Goal: Obtain resource: Download file/media

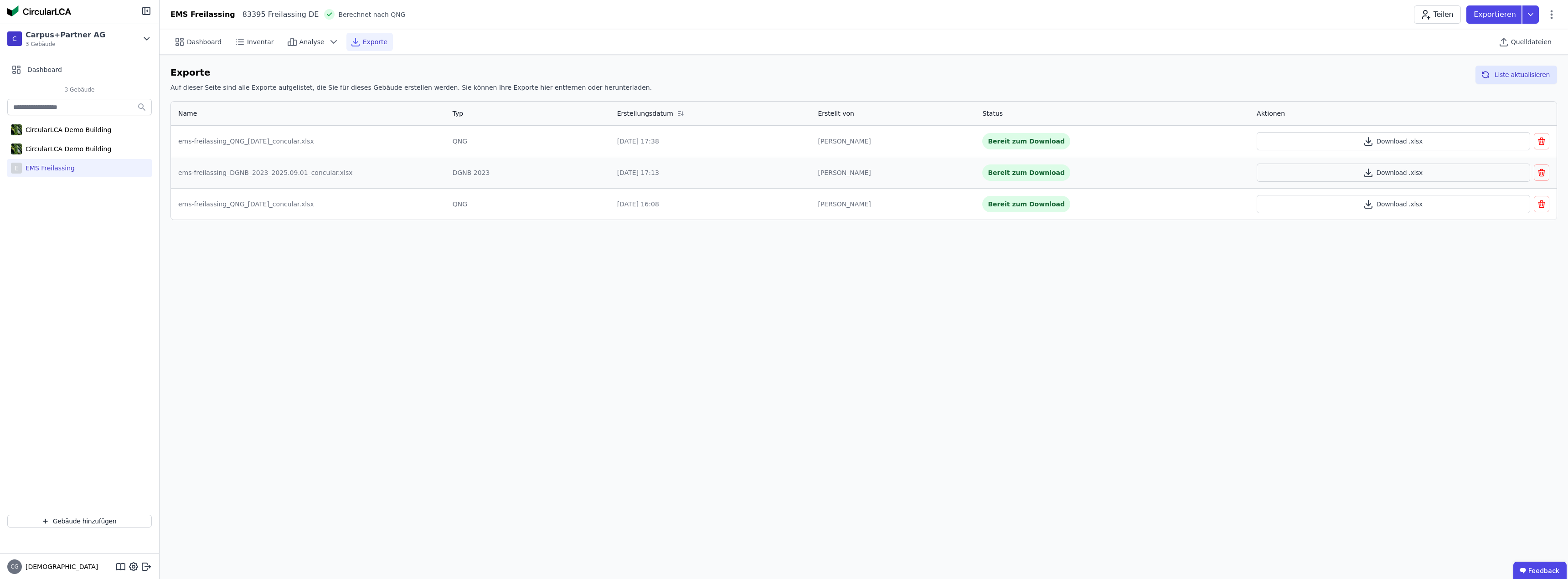
click at [277, 262] on div "Dashboard Inventar Analyse Exporte Quelldateien Exporte Auf dieser Seite sind a…" at bounding box center [864, 304] width 1409 height 550
click at [1528, 15] on icon at bounding box center [1530, 15] width 16 height 18
click at [1453, 34] on div "DGNB Gebäuderessourcenpass exportieren" at bounding box center [1461, 36] width 138 height 9
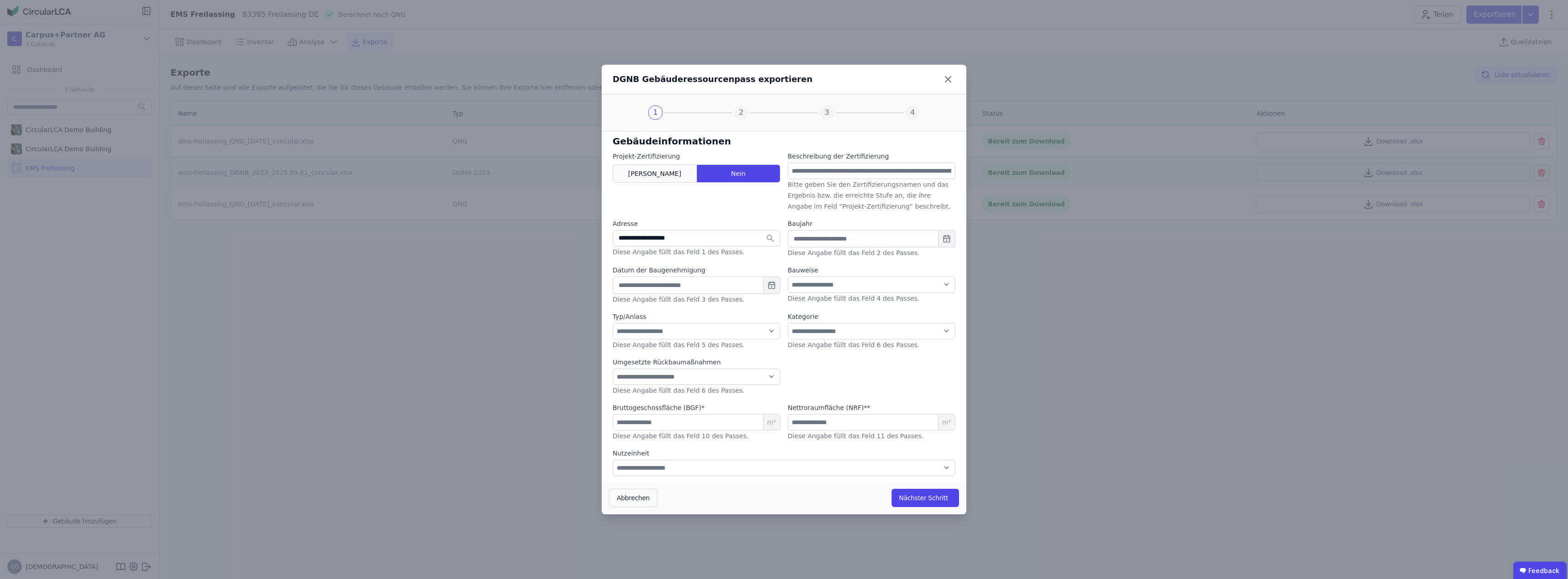
click at [648, 171] on div "[PERSON_NAME]" at bounding box center [654, 173] width 85 height 18
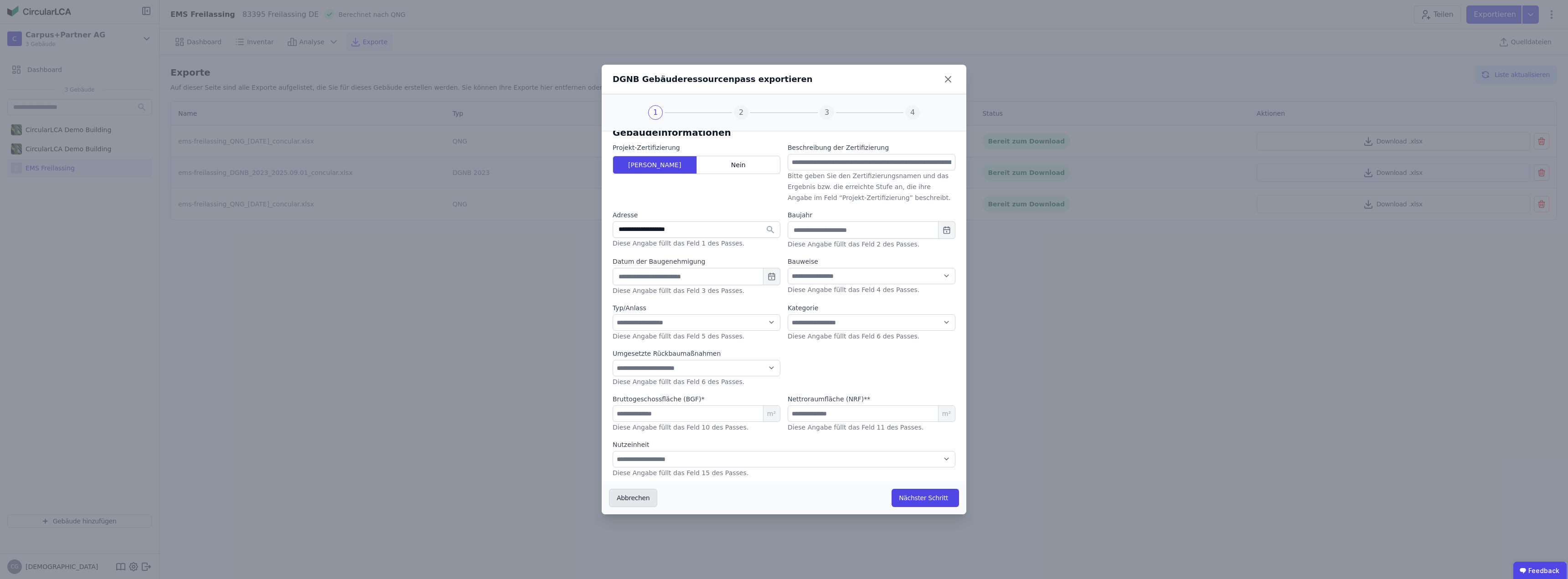
click at [630, 496] on button "Abbrechen" at bounding box center [632, 498] width 48 height 18
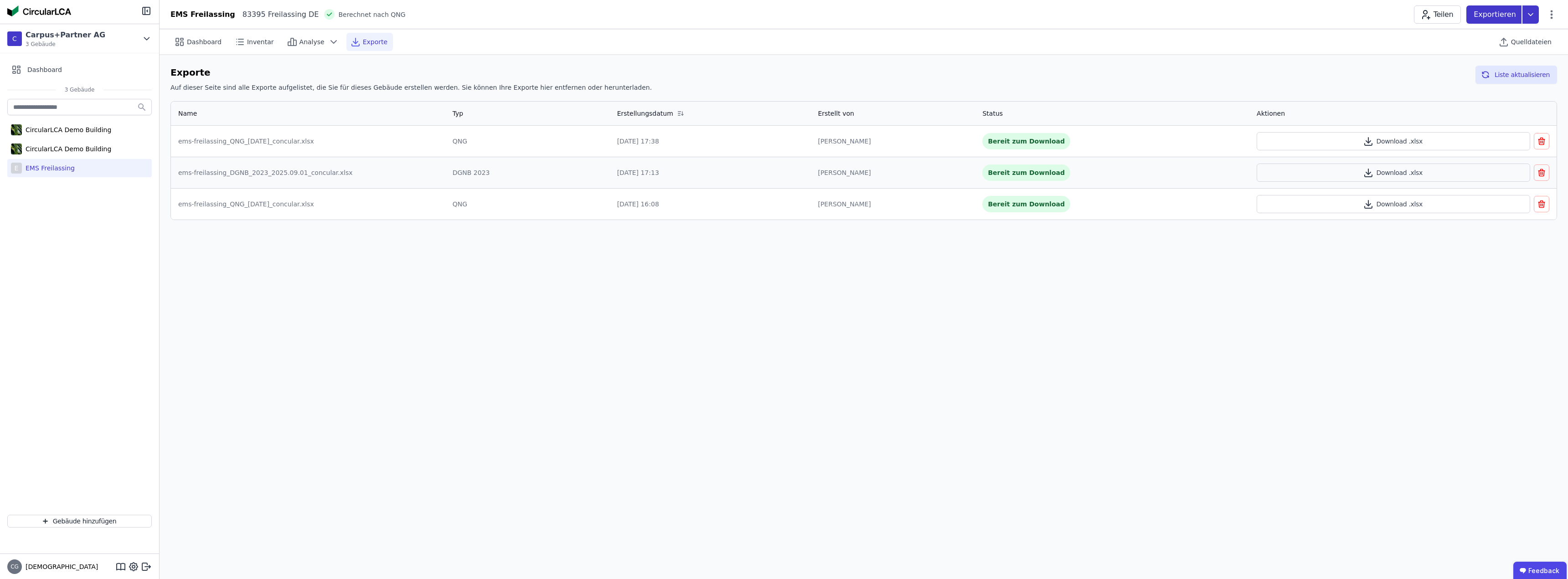
click at [1530, 17] on icon at bounding box center [1530, 15] width 16 height 18
click at [1475, 83] on div "Building Circularity Report exportieren" at bounding box center [1454, 85] width 122 height 9
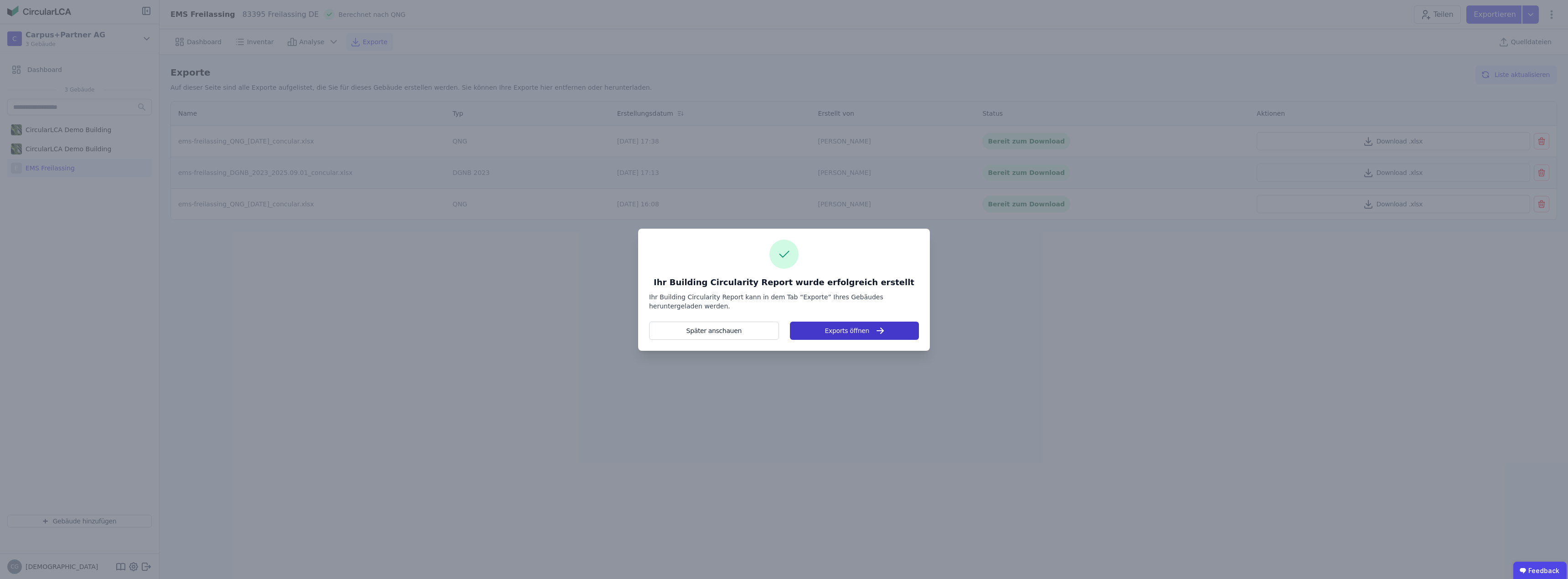
click at [843, 333] on button "Exports öffnen" at bounding box center [855, 331] width 129 height 18
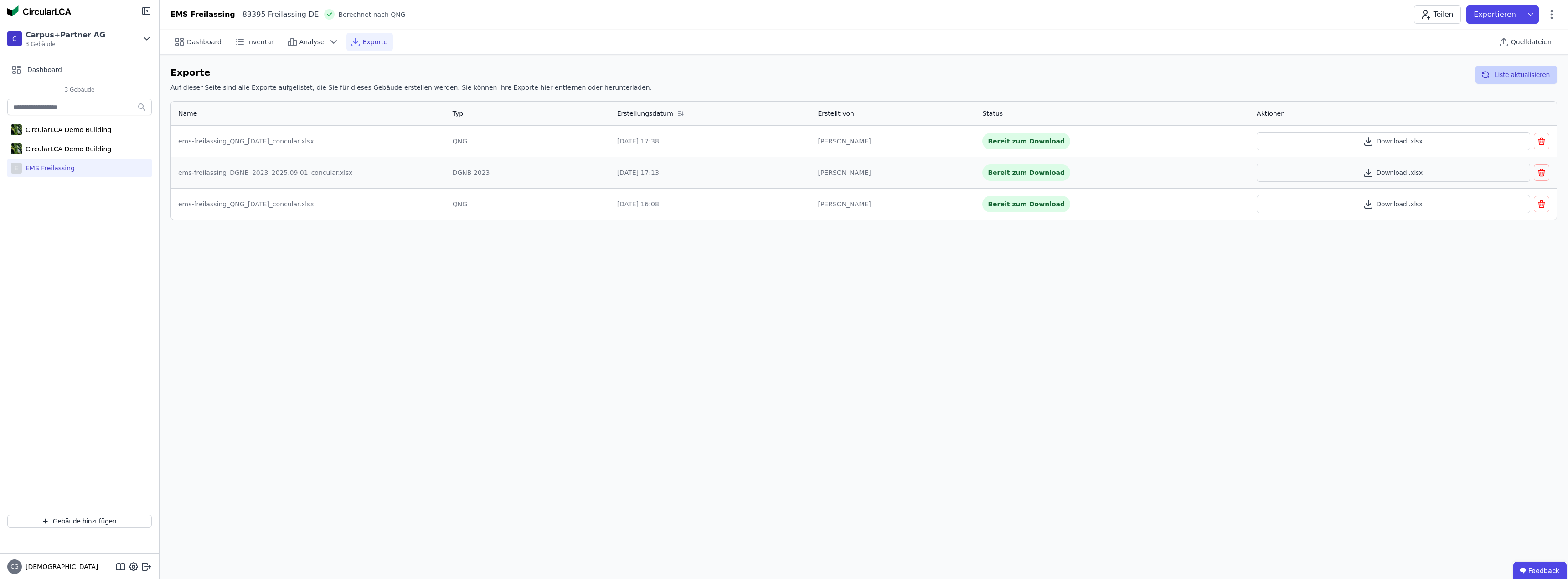
click at [1515, 78] on button "Liste aktualisieren" at bounding box center [1516, 75] width 82 height 18
click at [1391, 139] on button "Download .pdf" at bounding box center [1393, 141] width 273 height 18
drag, startPoint x: 460, startPoint y: 347, endPoint x: 544, endPoint y: 338, distance: 84.5
click at [462, 347] on div "Dashboard Inventar Analyse Exporte Quelldateien Exporte Auf dieser Seite sind a…" at bounding box center [864, 304] width 1409 height 550
